Goal: Task Accomplishment & Management: Use online tool/utility

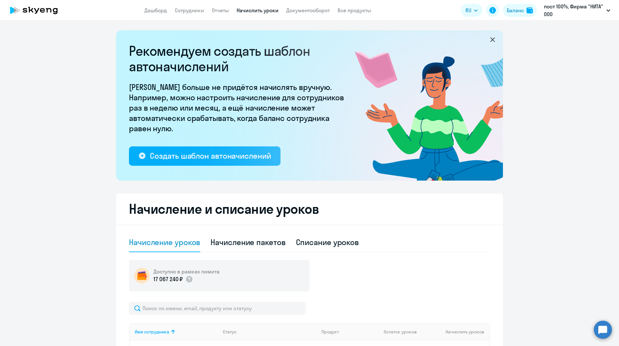
select select "10"
click at [527, 11] on img at bounding box center [529, 10] width 6 height 6
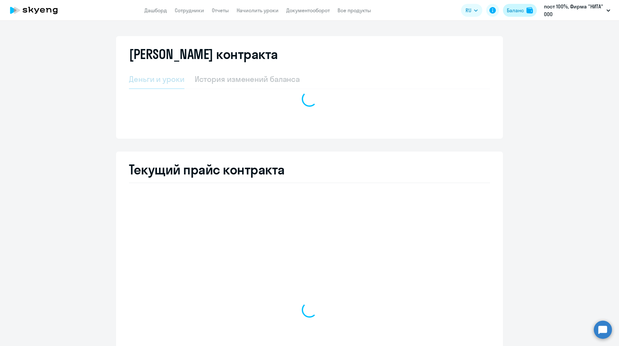
select select "english_adult_not_native_speaker"
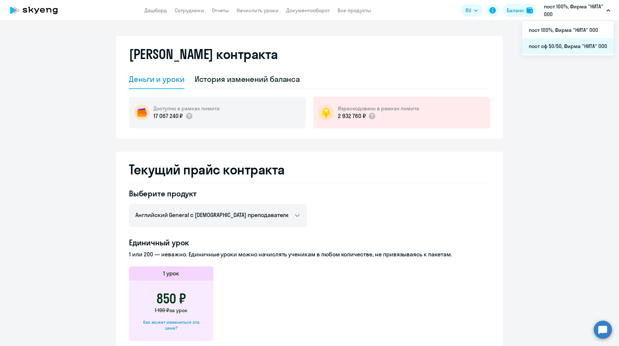
click at [559, 48] on li "пост сф 50/50, Фирма "НИТА" ООО" at bounding box center [567, 46] width 91 height 16
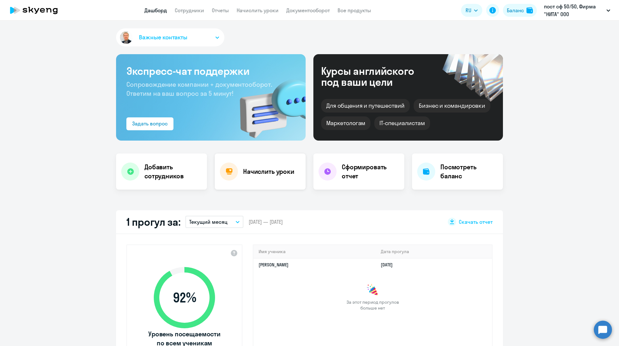
click at [243, 170] on h4 "Начислить уроки" at bounding box center [268, 171] width 51 height 9
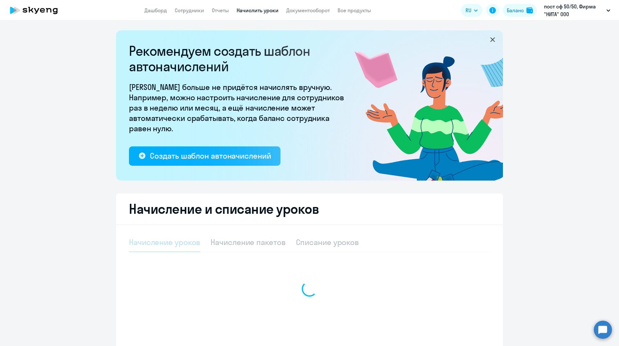
select select "10"
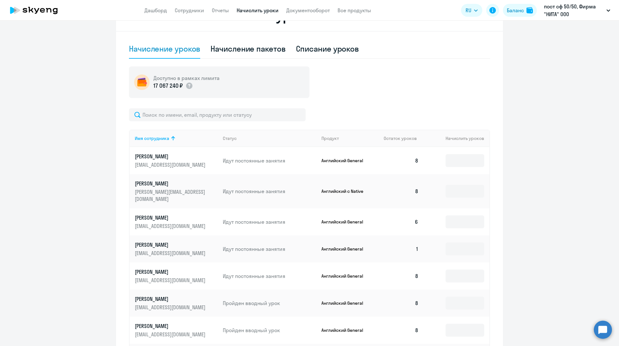
scroll to position [226, 0]
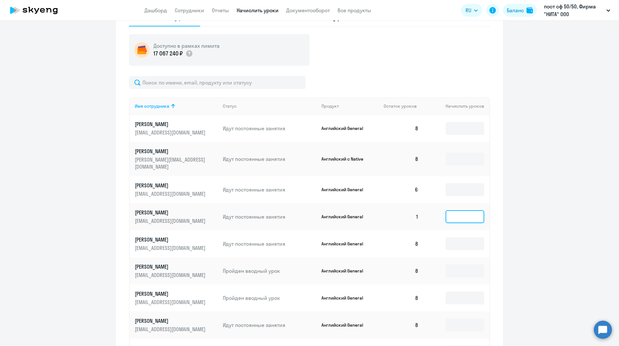
click at [455, 214] on input at bounding box center [464, 216] width 39 height 13
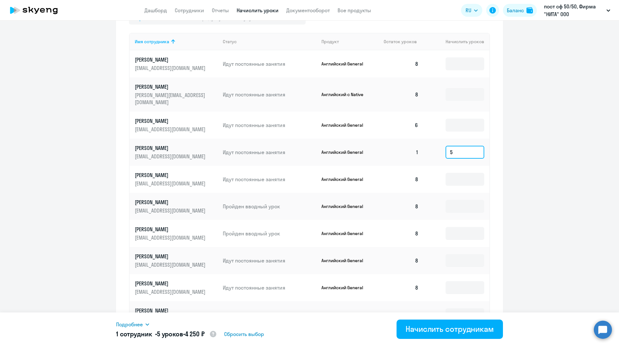
scroll to position [319, 0]
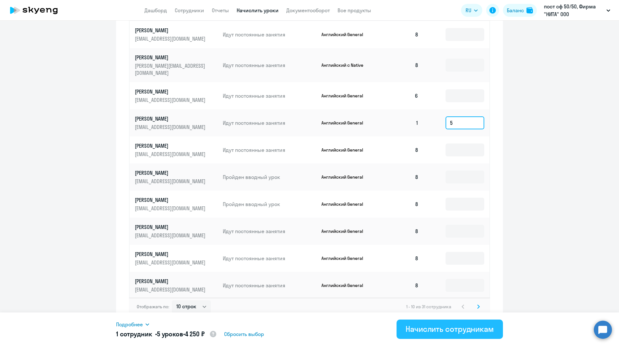
type input "5"
click at [471, 329] on div "Начислить сотрудникам" at bounding box center [449, 329] width 88 height 10
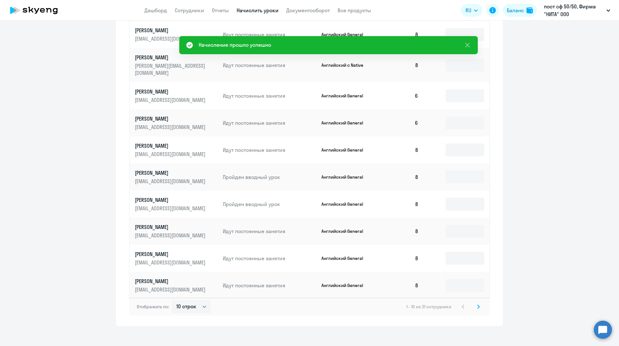
click at [477, 305] on icon at bounding box center [478, 307] width 2 height 4
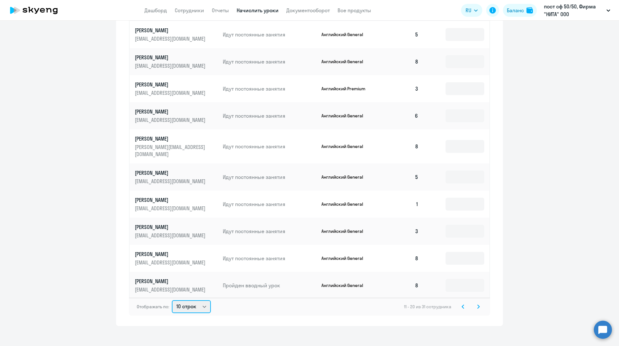
click at [201, 300] on select "10 строк 30 строк 50 строк" at bounding box center [191, 306] width 39 height 13
select select "50"
click at [172, 300] on select "10 строк 30 строк 50 строк" at bounding box center [191, 306] width 39 height 13
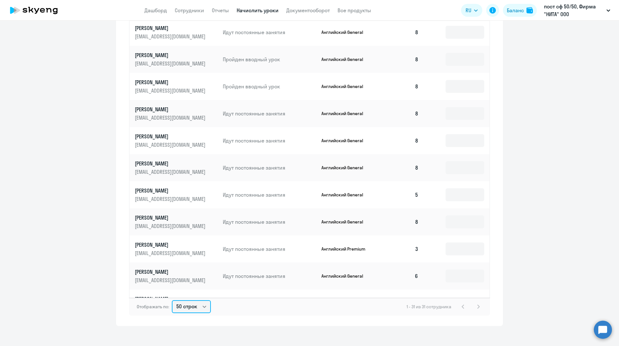
scroll to position [129, 0]
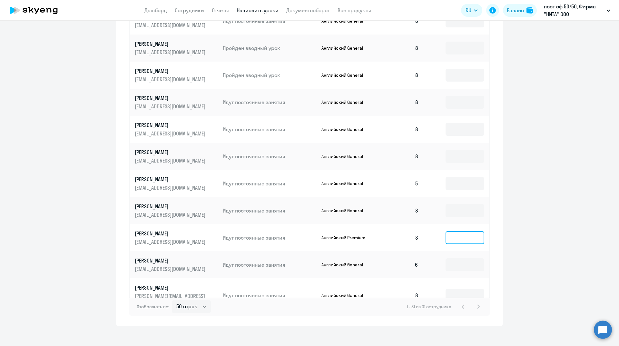
click at [452, 231] on input at bounding box center [464, 237] width 39 height 13
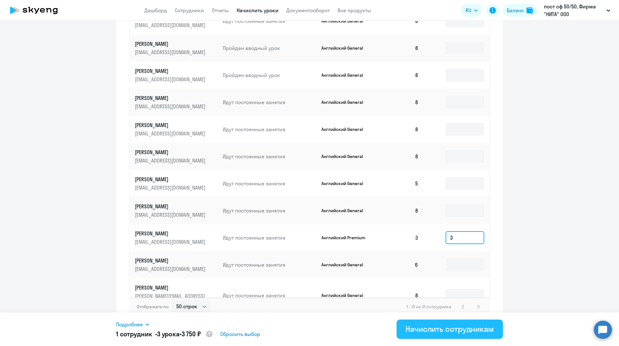
type input "3"
click at [456, 325] on div "Начислить сотрудникам" at bounding box center [449, 329] width 88 height 10
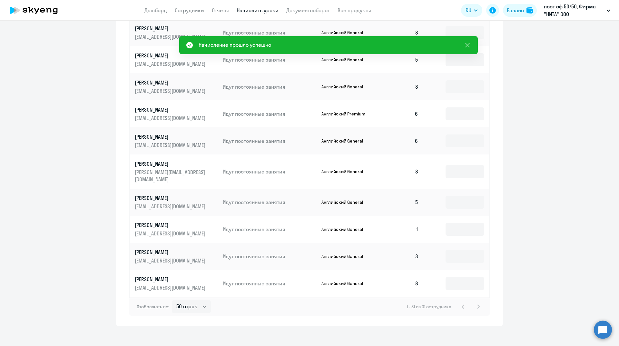
scroll to position [258, 0]
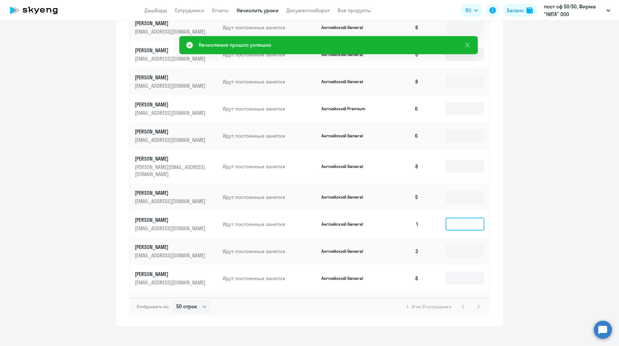
click at [456, 218] on input at bounding box center [464, 224] width 39 height 13
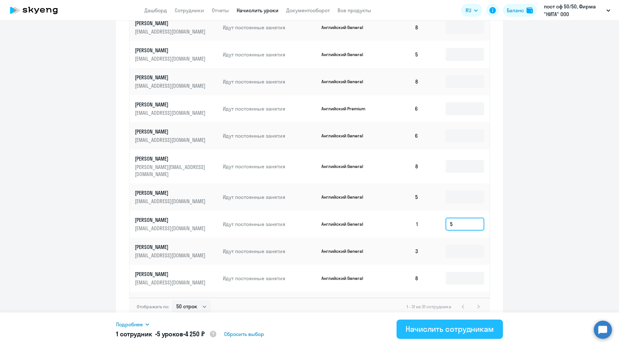
type input "5"
click at [417, 331] on div "Начислить сотрудникам" at bounding box center [449, 329] width 88 height 10
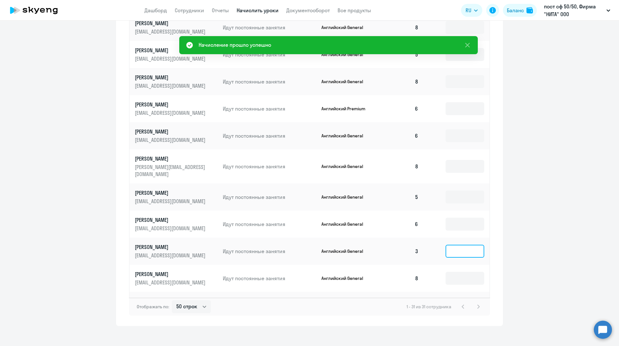
click at [457, 245] on input at bounding box center [464, 251] width 39 height 13
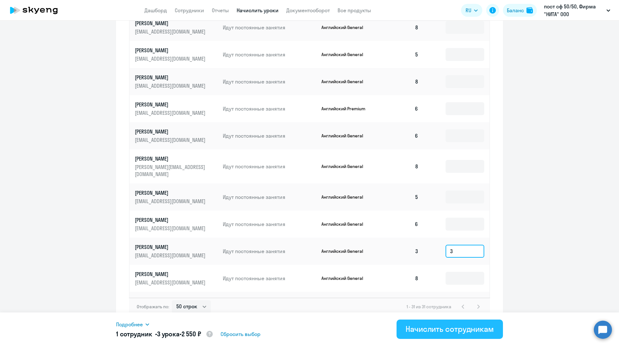
type input "3"
click at [446, 331] on div "Начислить сотрудникам" at bounding box center [449, 329] width 88 height 10
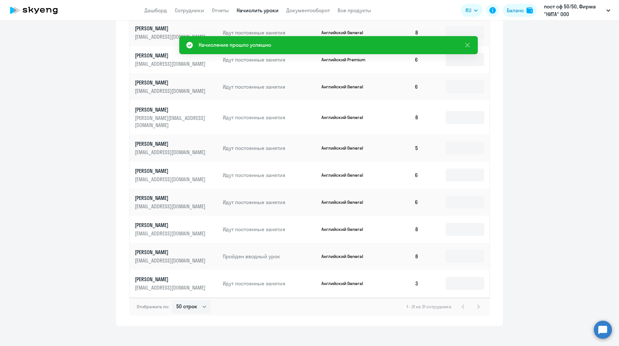
scroll to position [322, 0]
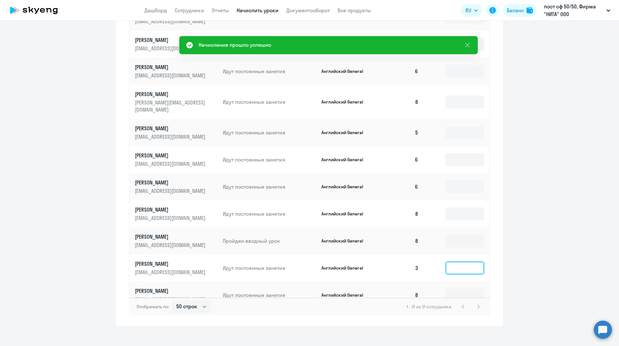
click at [453, 261] on input at bounding box center [464, 267] width 39 height 13
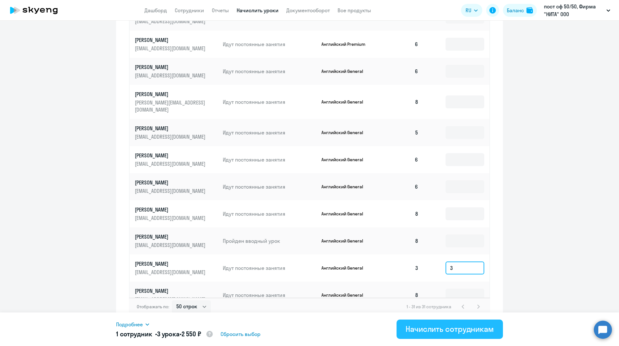
type input "3"
click at [446, 332] on div "Начислить сотрудникам" at bounding box center [449, 329] width 88 height 10
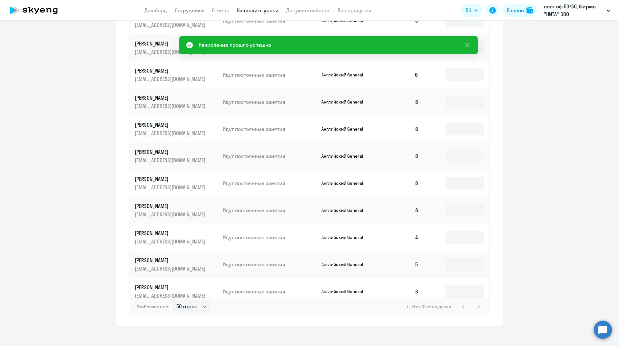
scroll to position [516, 0]
click at [447, 230] on input at bounding box center [464, 236] width 39 height 13
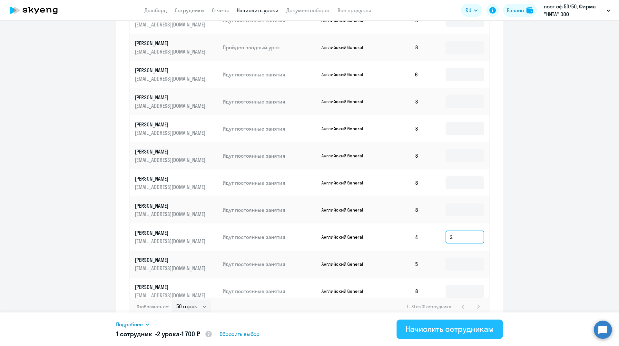
type input "2"
click at [449, 333] on div "Начислить сотрудникам" at bounding box center [449, 329] width 88 height 10
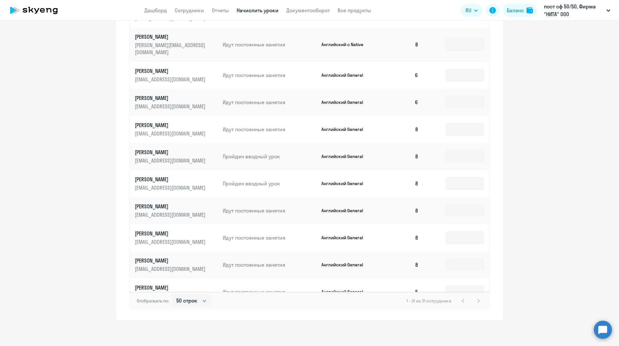
scroll to position [0, 0]
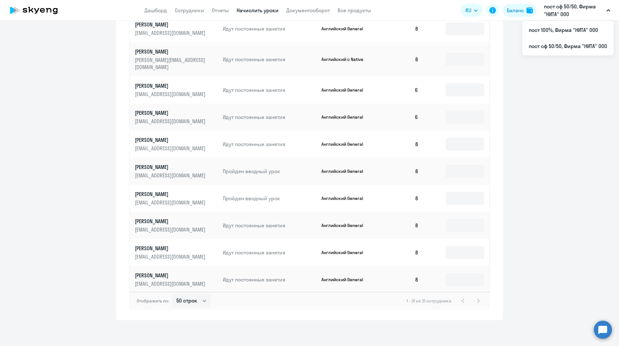
click at [558, 10] on p "пост сф 50/50, Фирма "НИТА" ООО" at bounding box center [574, 10] width 60 height 15
click at [558, 12] on p "пост сф 50/50, Фирма "НИТА" ООО" at bounding box center [574, 10] width 60 height 15
click at [557, 31] on li "пост 100%, Фирма "НИТА" ООО" at bounding box center [567, 30] width 91 height 16
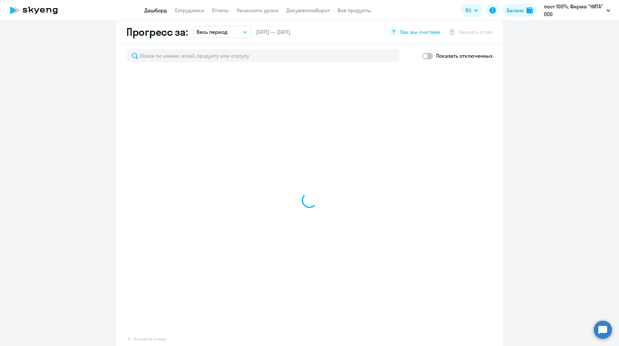
scroll to position [384, 0]
select select "30"
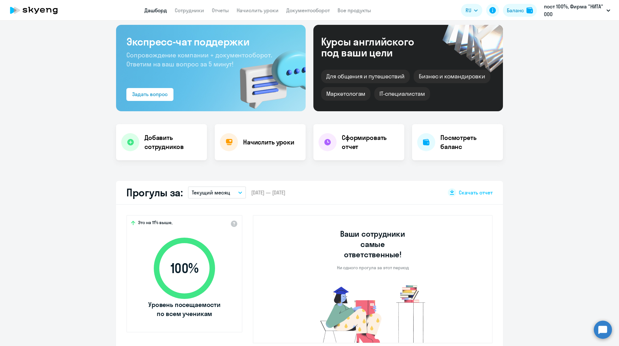
scroll to position [0, 0]
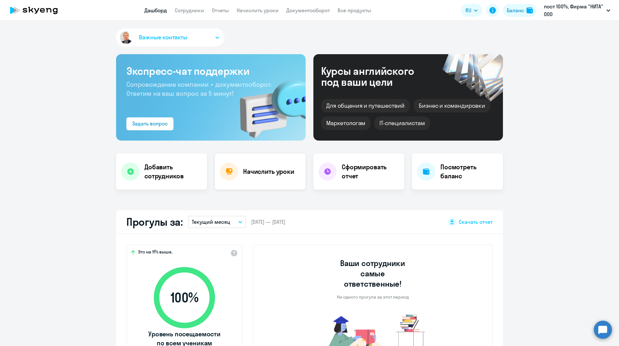
click at [264, 170] on h4 "Начислить уроки" at bounding box center [268, 171] width 51 height 9
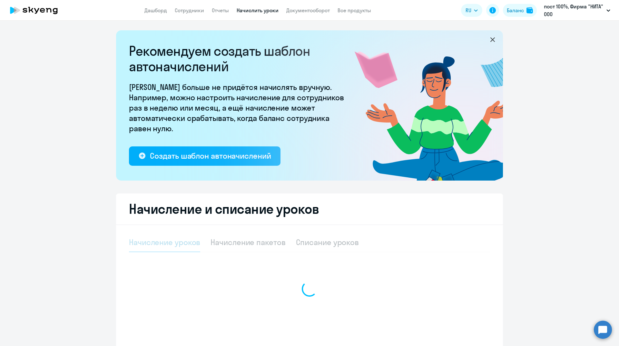
select select "10"
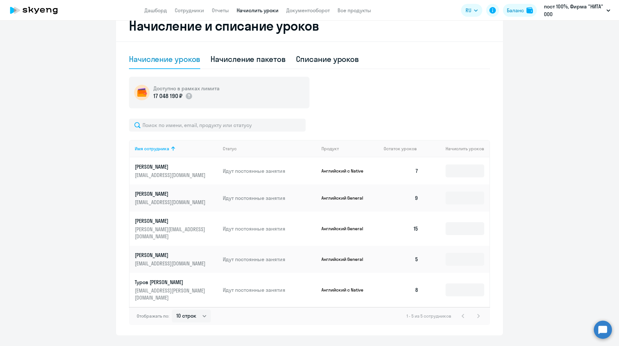
scroll to position [184, 0]
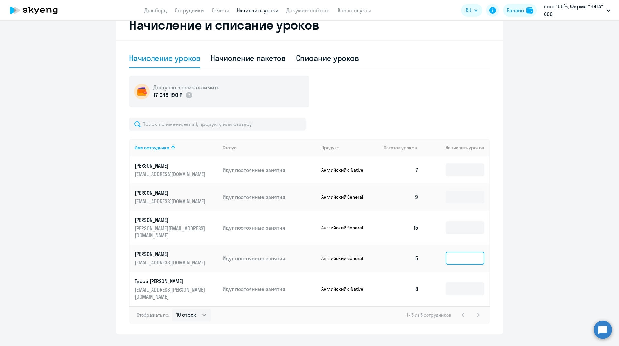
click at [463, 253] on input at bounding box center [464, 258] width 39 height 13
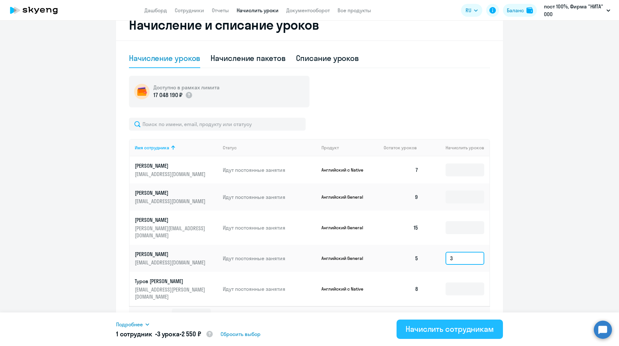
type input "3"
click at [459, 329] on div "Начислить сотрудникам" at bounding box center [449, 329] width 88 height 10
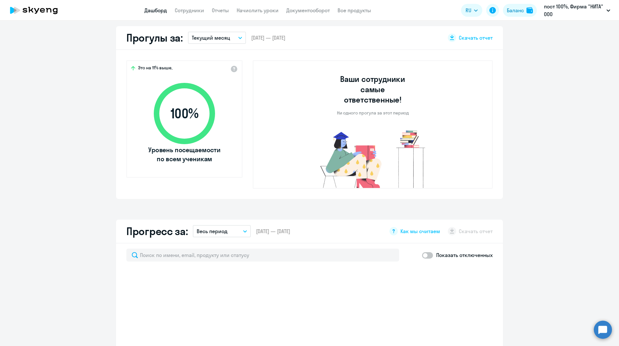
select select "30"
